Goal: Task Accomplishment & Management: Manage account settings

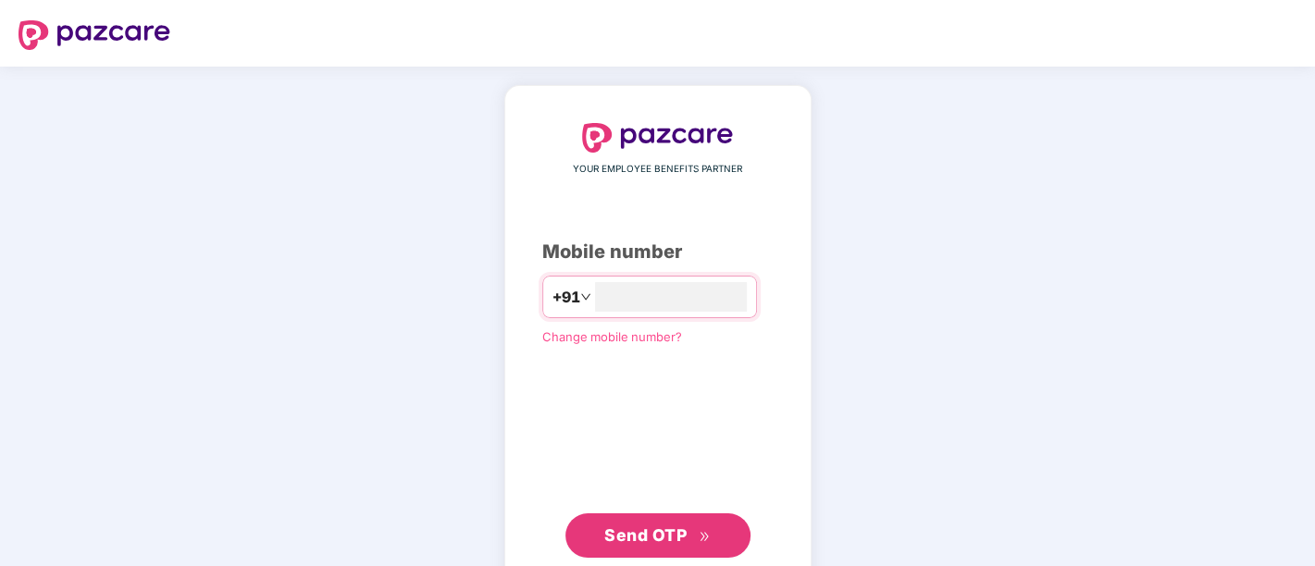
type input "**********"
click at [634, 540] on span "Send OTP" at bounding box center [645, 535] width 82 height 19
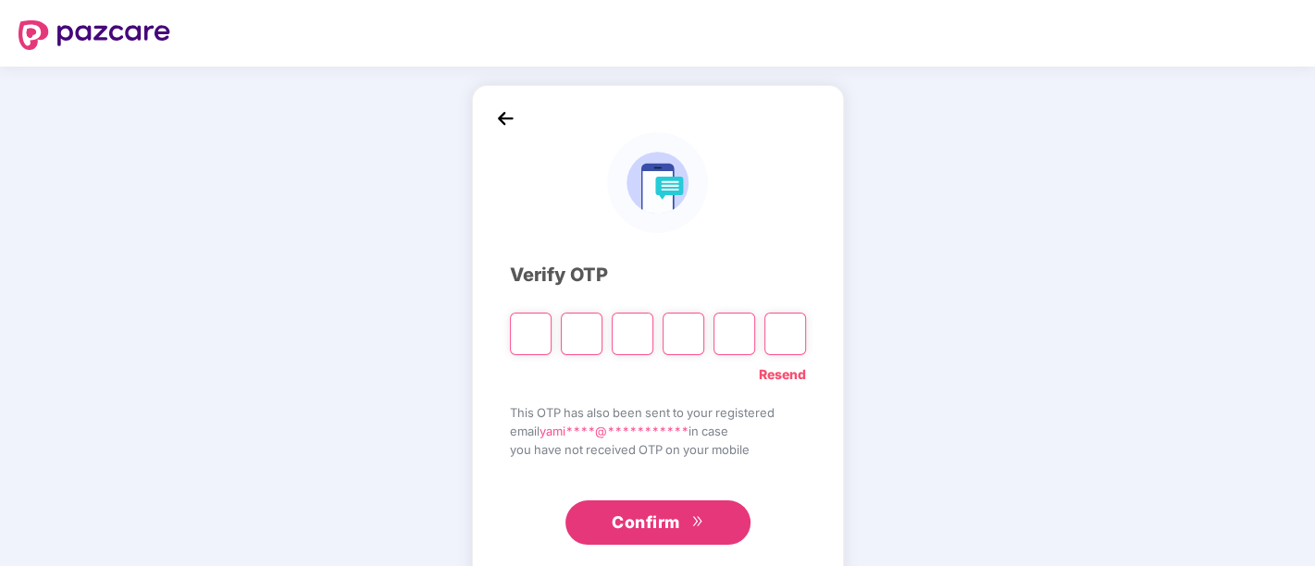
paste input "*"
type input "*"
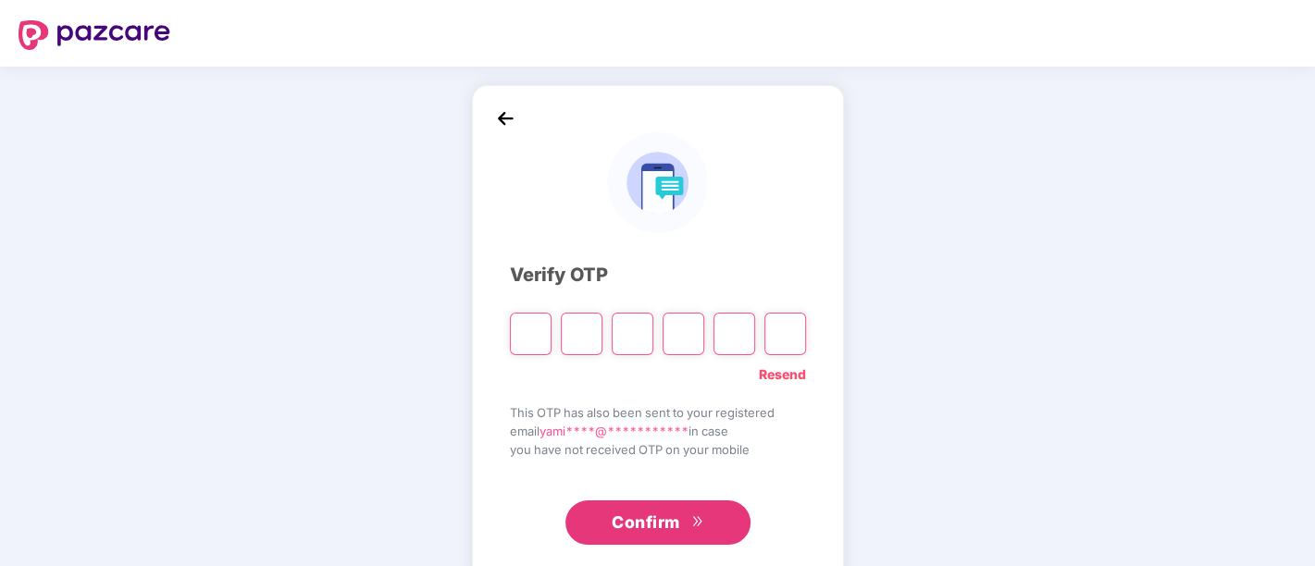
type input "*"
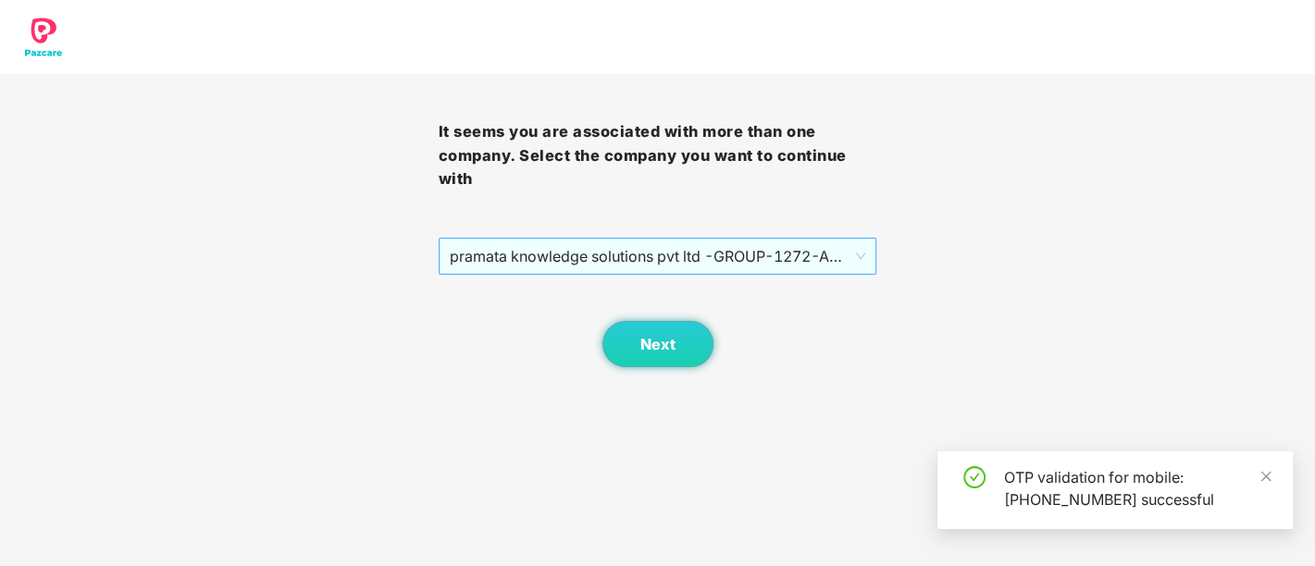
click at [705, 268] on span "pramata knowledge solutions pvt ltd -GROUP - 1272 - ADMIN" at bounding box center [658, 256] width 417 height 35
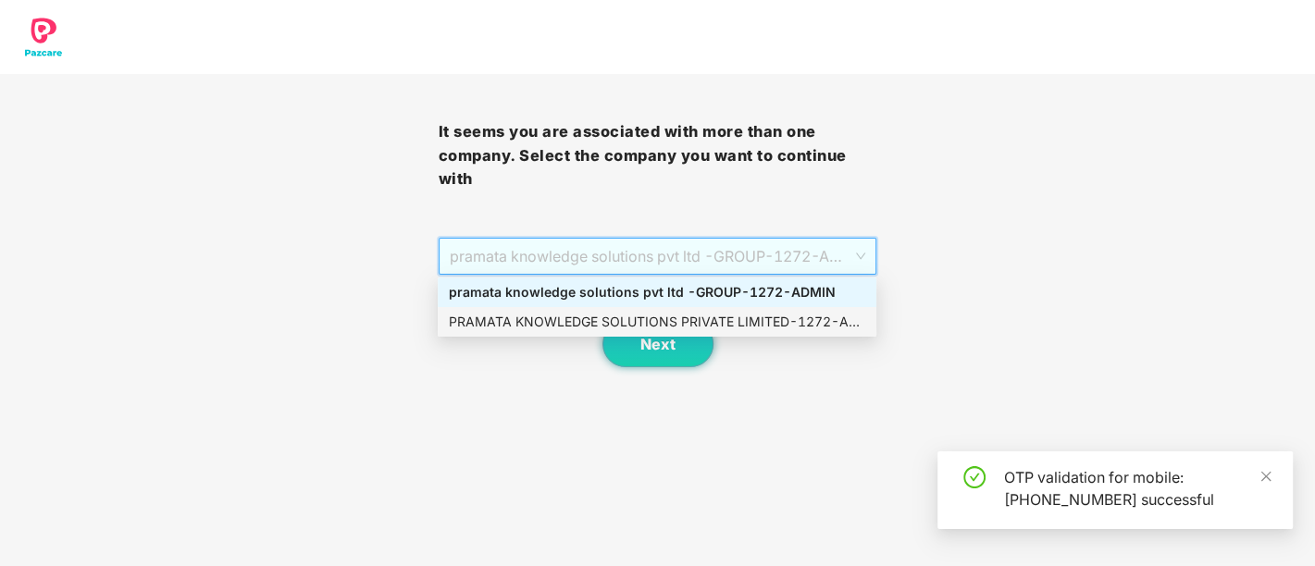
click at [676, 319] on div "PRAMATA KNOWLEDGE SOLUTIONS PRIVATE LIMITED - 1272 - ADMIN" at bounding box center [657, 322] width 417 height 20
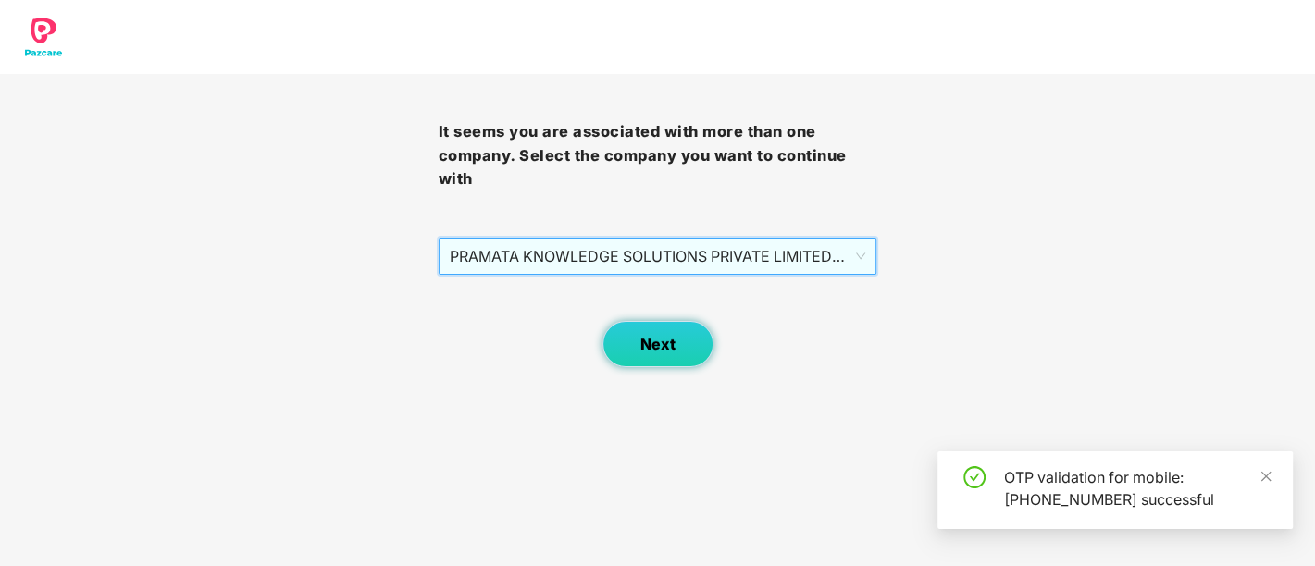
click at [663, 340] on span "Next" at bounding box center [658, 345] width 35 height 18
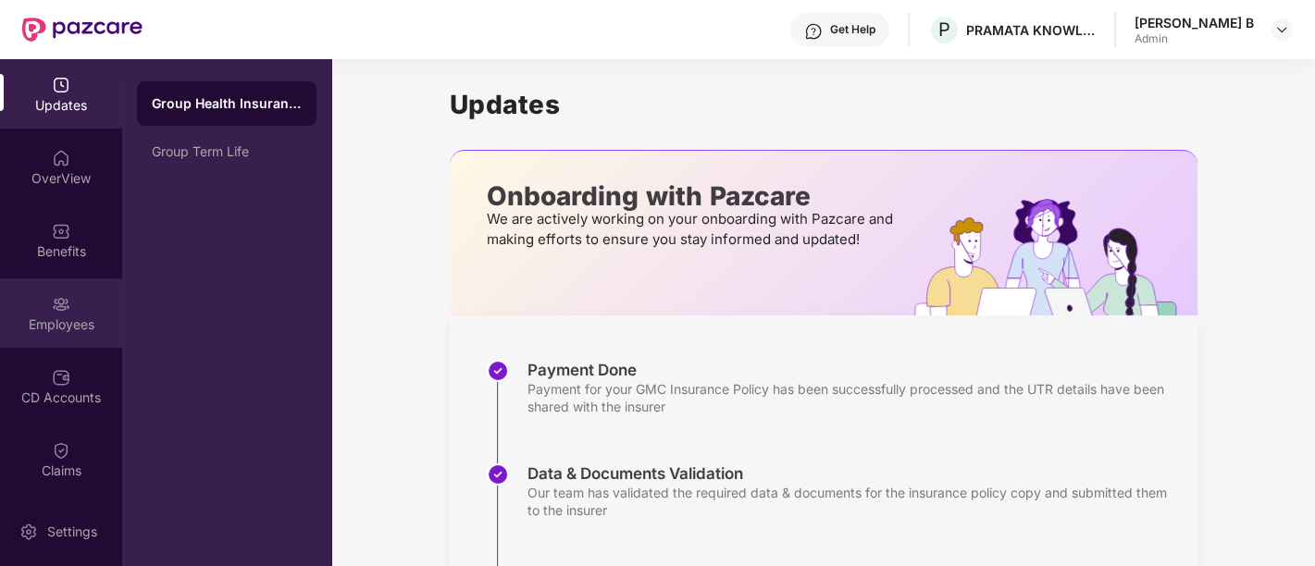
click at [56, 334] on div "Employees" at bounding box center [61, 313] width 122 height 69
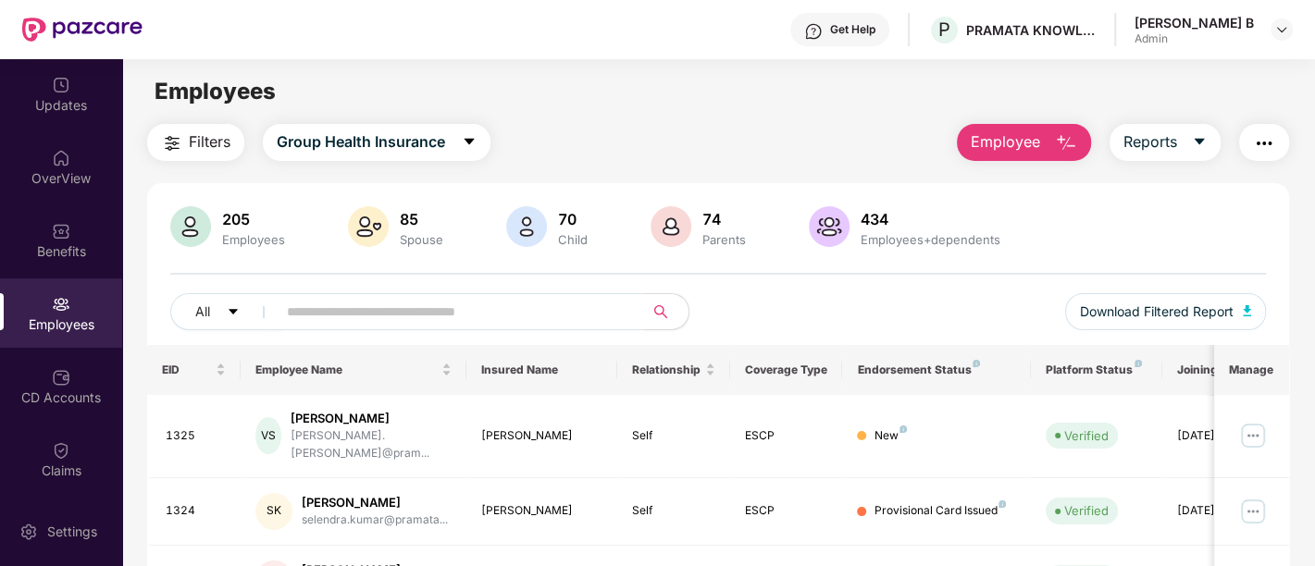
click at [477, 308] on input "text" at bounding box center [453, 312] width 332 height 28
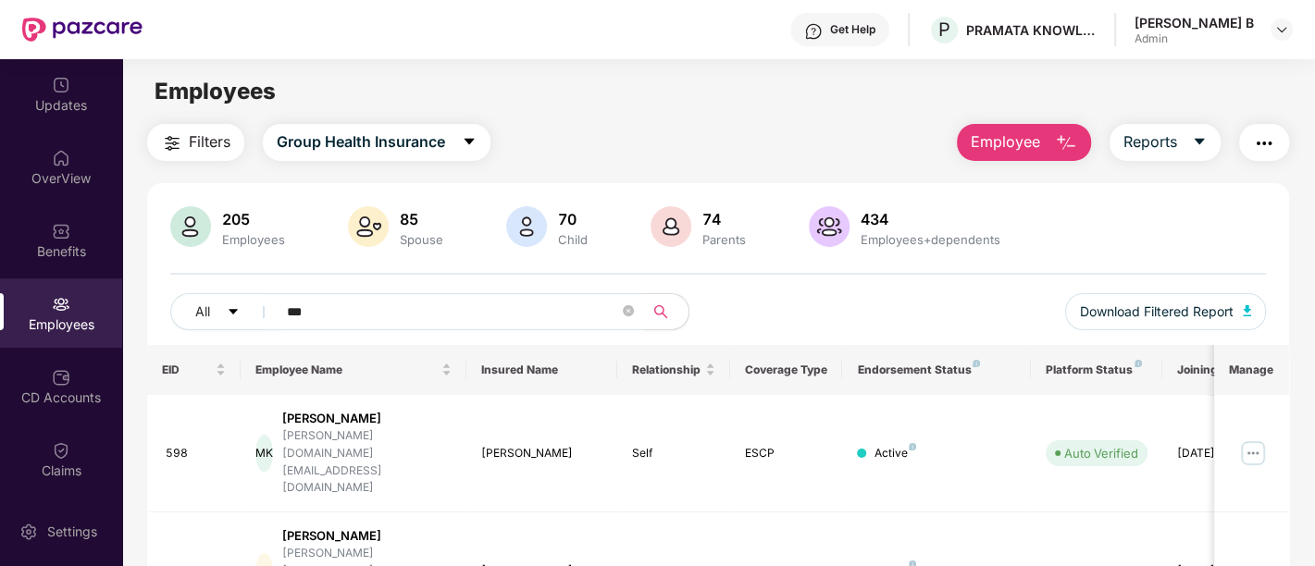
scroll to position [95, 0]
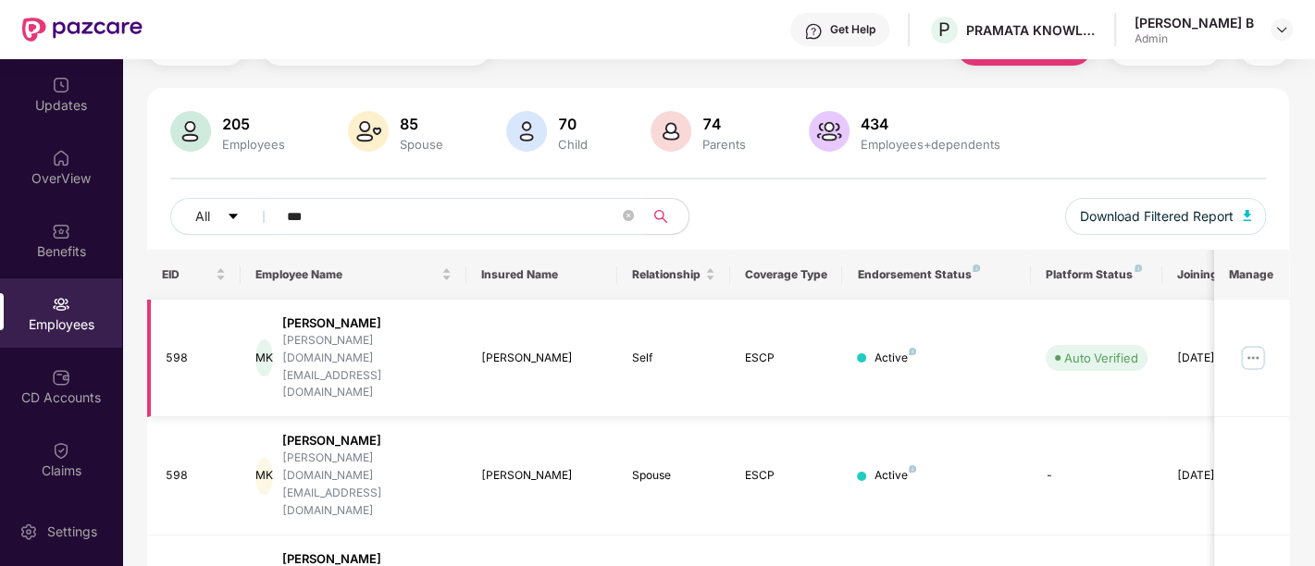
type input "***"
click at [1256, 343] on img at bounding box center [1253, 358] width 30 height 30
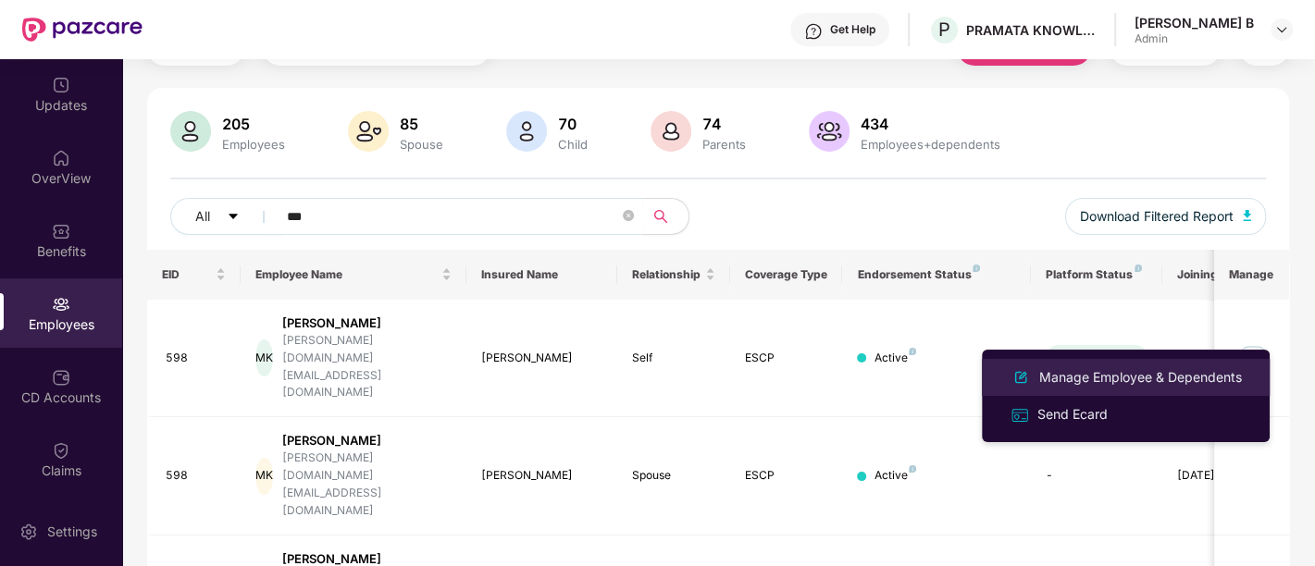
click at [1204, 372] on div "Manage Employee & Dependents" at bounding box center [1141, 377] width 210 height 20
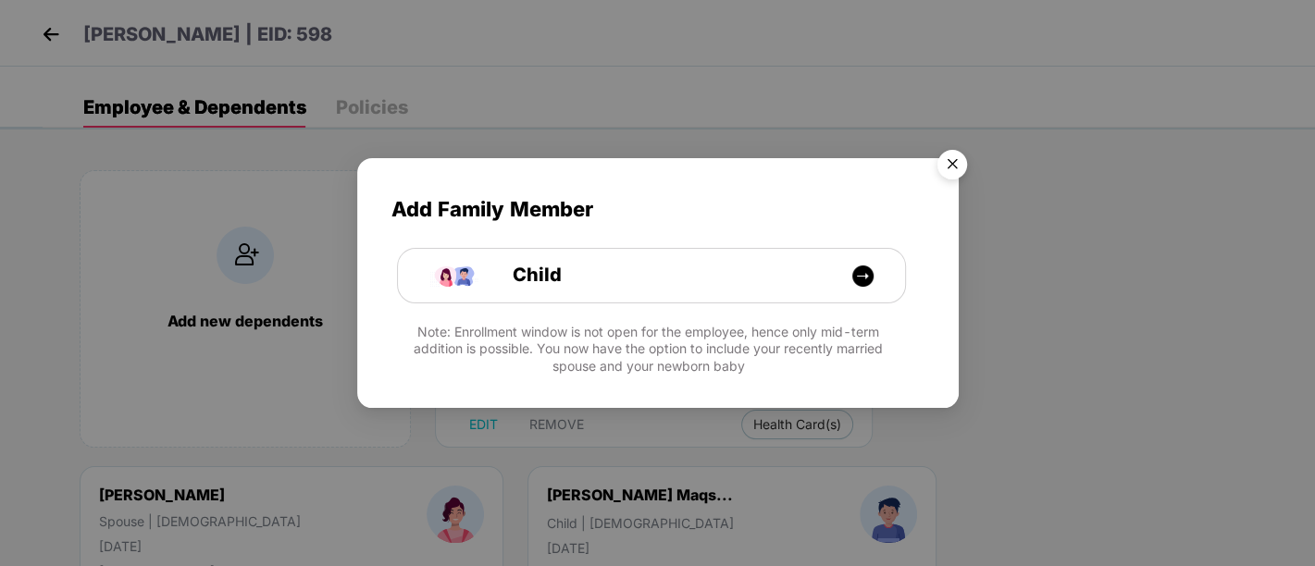
click at [960, 161] on img "Close" at bounding box center [953, 168] width 52 height 52
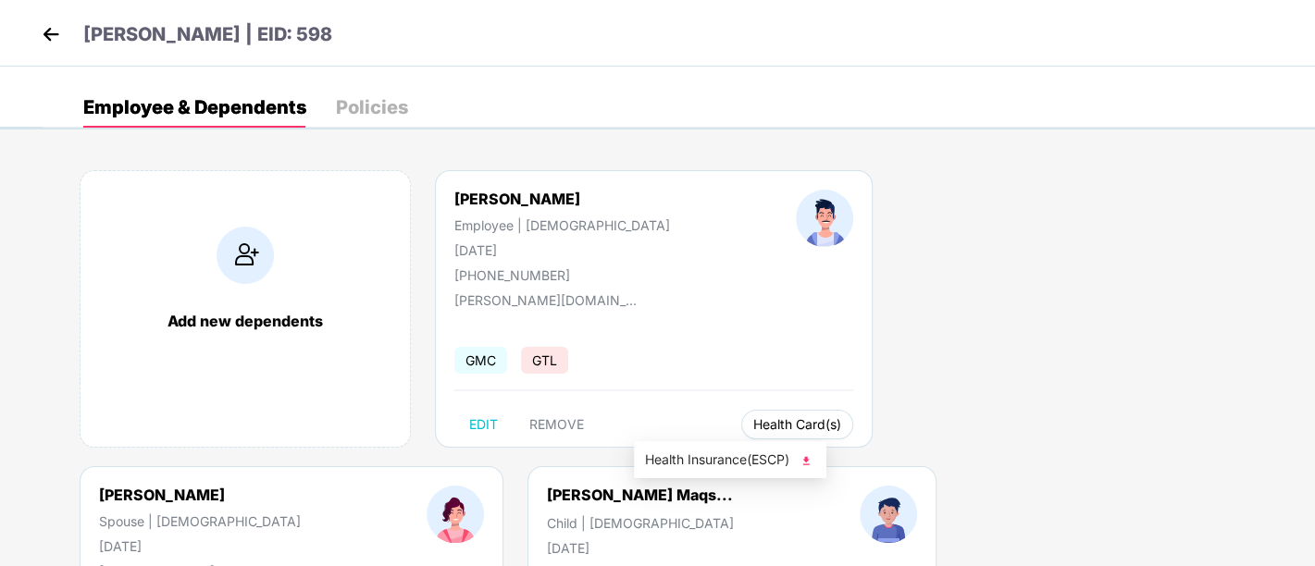
click at [753, 427] on span "Health Card(s)" at bounding box center [797, 424] width 88 height 9
click at [804, 455] on img at bounding box center [806, 461] width 19 height 19
